Goal: Download file/media

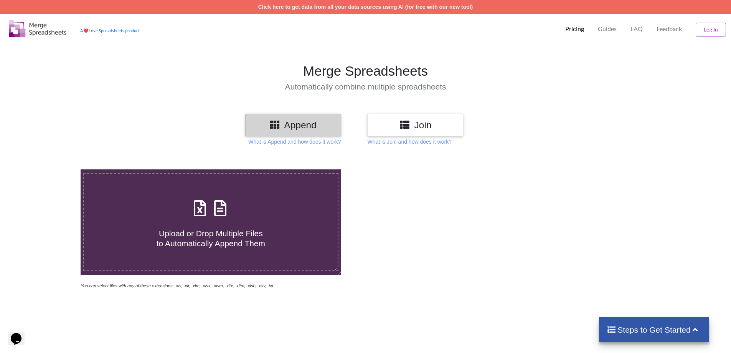
drag, startPoint x: 601, startPoint y: 1, endPoint x: 529, endPoint y: 59, distance: 92.8
click at [529, 59] on section "Merge Spreadsheets Automatically combine multiple spreadsheets" at bounding box center [365, 77] width 731 height 72
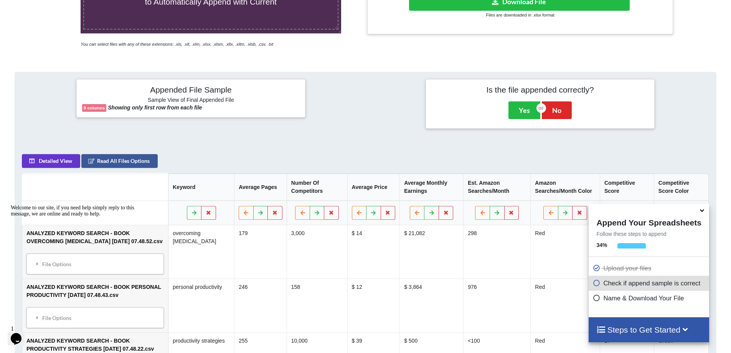
scroll to position [160, 0]
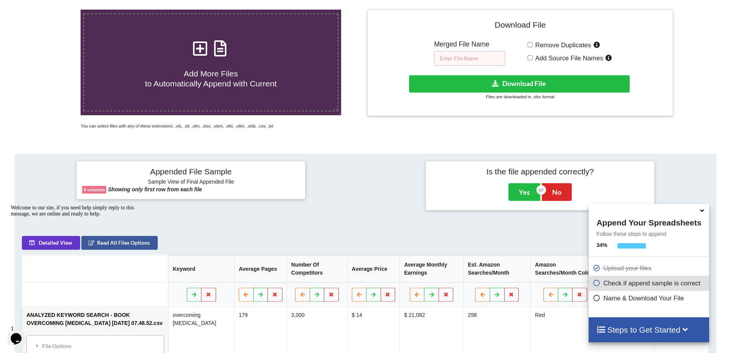
click at [465, 59] on input "text" at bounding box center [469, 58] width 71 height 15
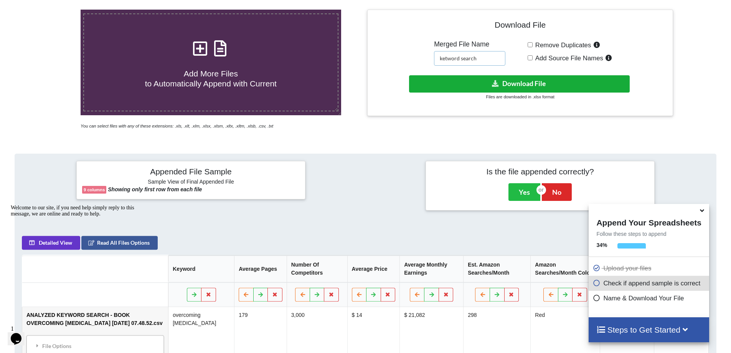
type input "ketword search"
click at [527, 84] on button "Download File" at bounding box center [519, 83] width 221 height 17
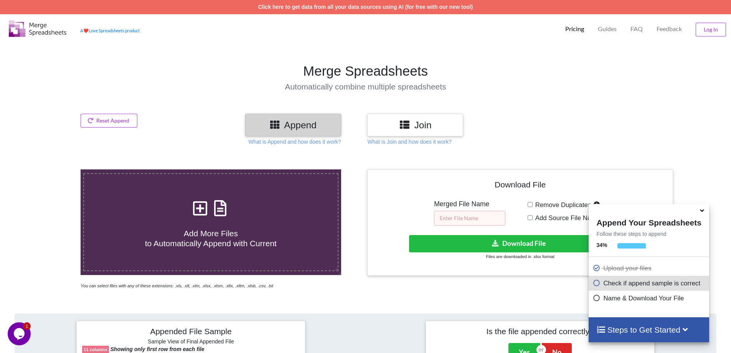
click at [459, 220] on input "text" at bounding box center [469, 218] width 71 height 15
type input "competition analyzer"
click at [572, 130] on div at bounding box center [613, 125] width 124 height 23
click at [516, 246] on button "Download File" at bounding box center [519, 243] width 221 height 17
